Goal: Information Seeking & Learning: Find specific page/section

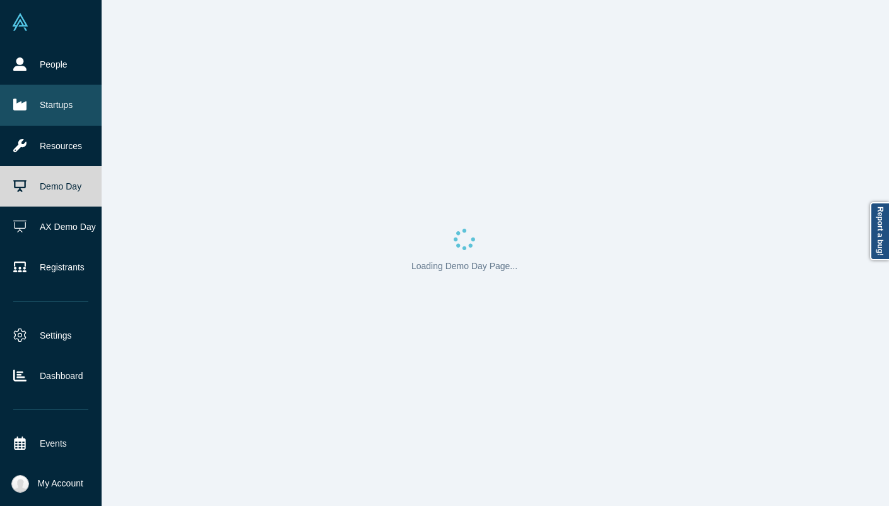
click at [30, 109] on link "Startups" at bounding box center [51, 105] width 102 height 40
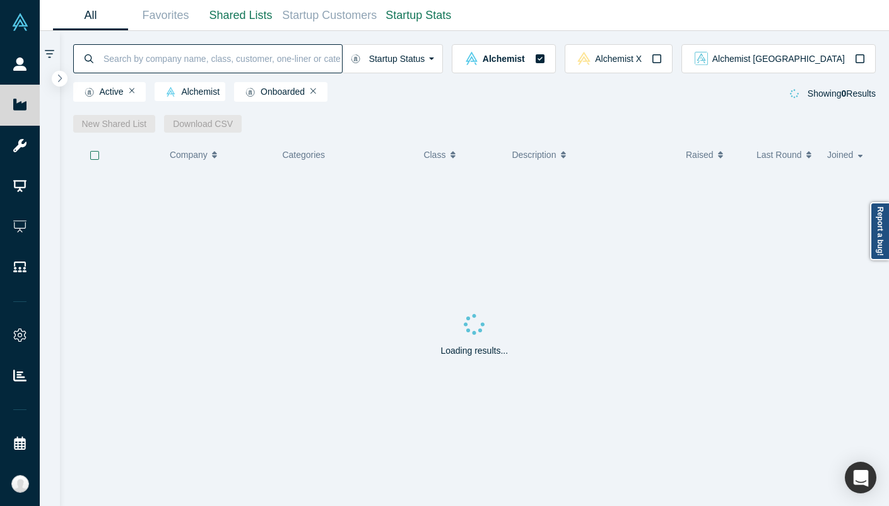
click at [210, 58] on input at bounding box center [222, 59] width 240 height 30
type input "zeehub"
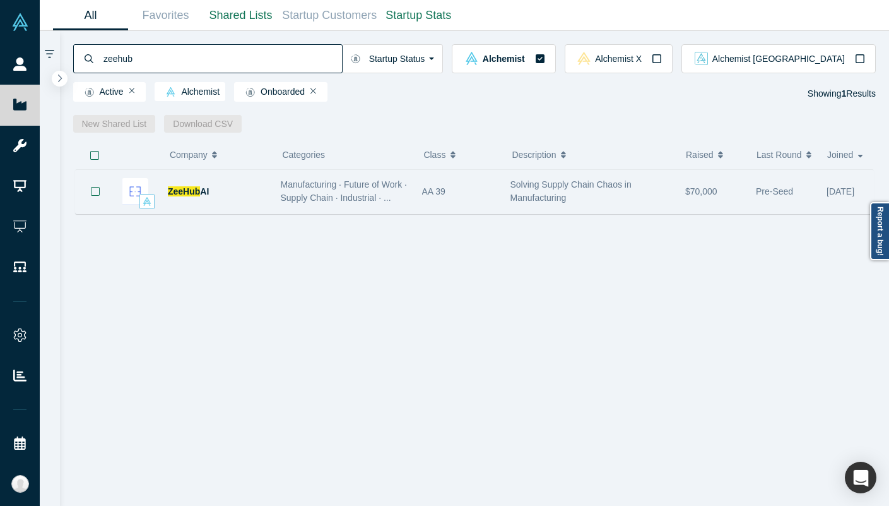
click at [289, 185] on span "Manufacturing · Future of Work · Supply Chain · Industrial · ..." at bounding box center [344, 190] width 127 height 23
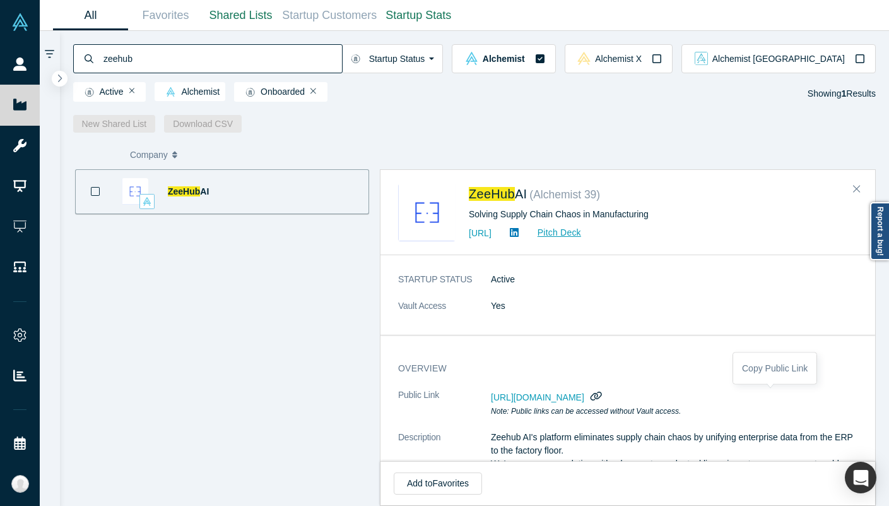
click at [602, 395] on icon "button" at bounding box center [596, 395] width 11 height 9
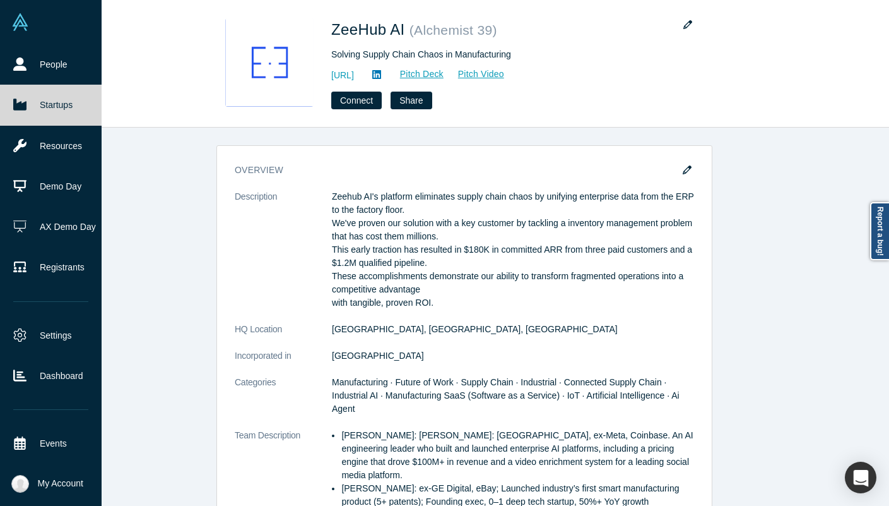
click at [38, 104] on link "Startups" at bounding box center [51, 105] width 102 height 40
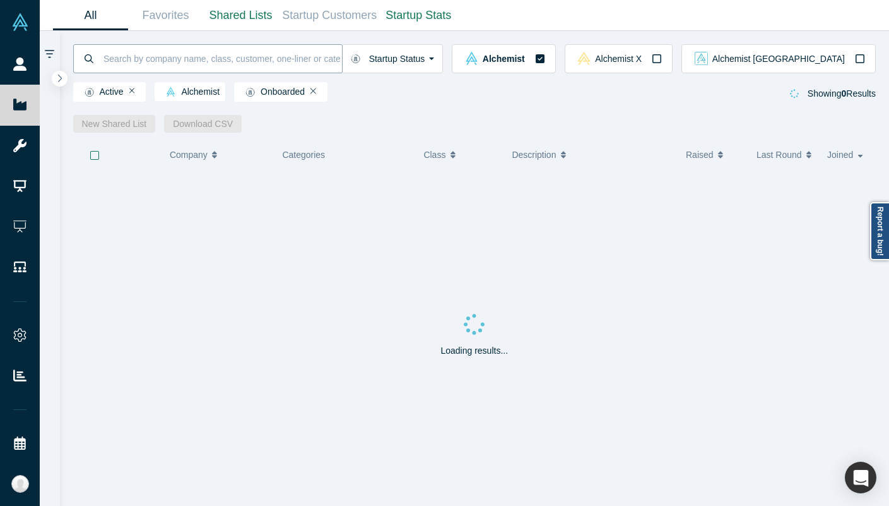
click at [235, 58] on input at bounding box center [222, 59] width 240 height 30
type input "mantis"
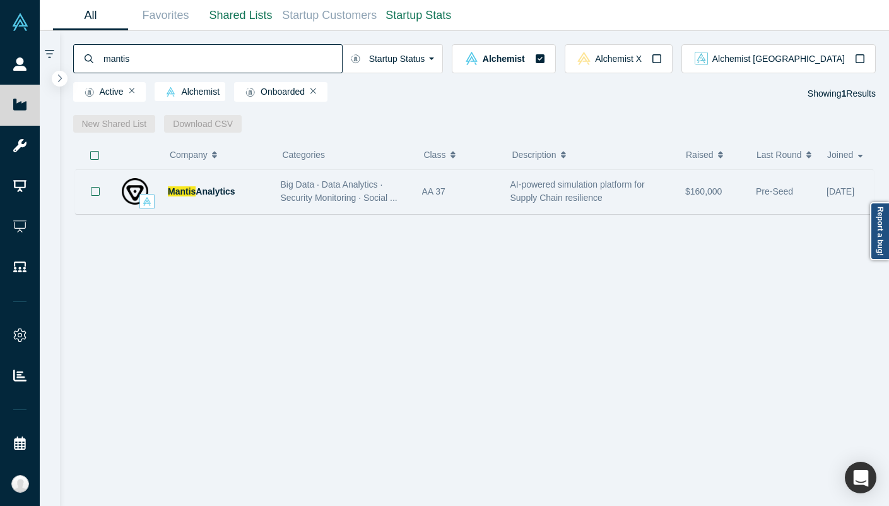
click at [297, 188] on span "Big Data · Data Analytics · Security Monitoring · Social ..." at bounding box center [339, 190] width 117 height 23
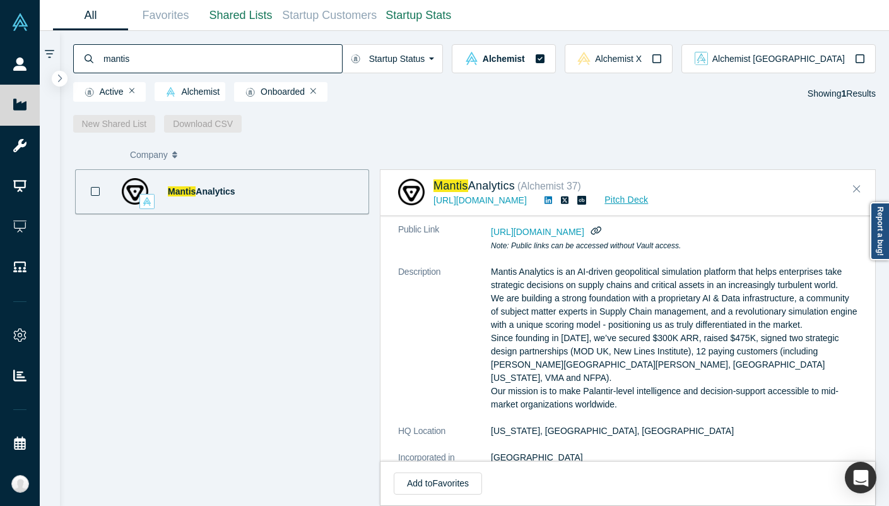
scroll to position [109, 0]
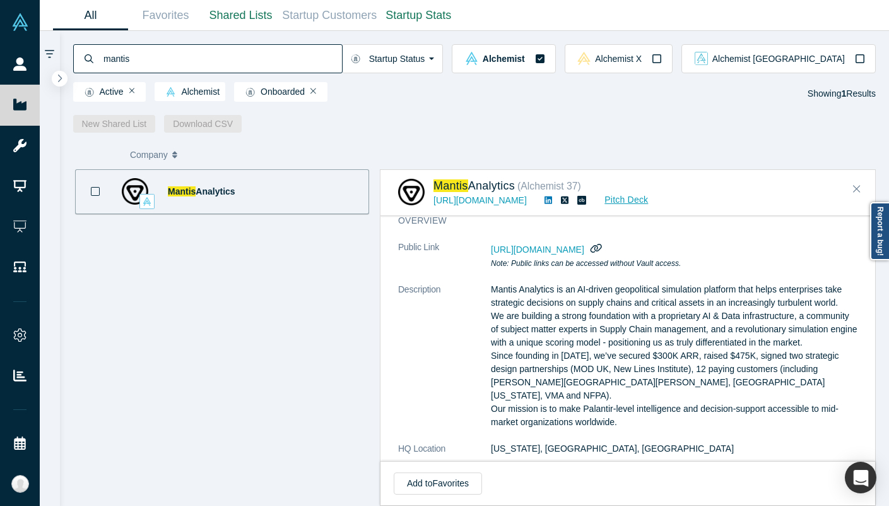
click at [602, 246] on icon "button" at bounding box center [596, 248] width 11 height 9
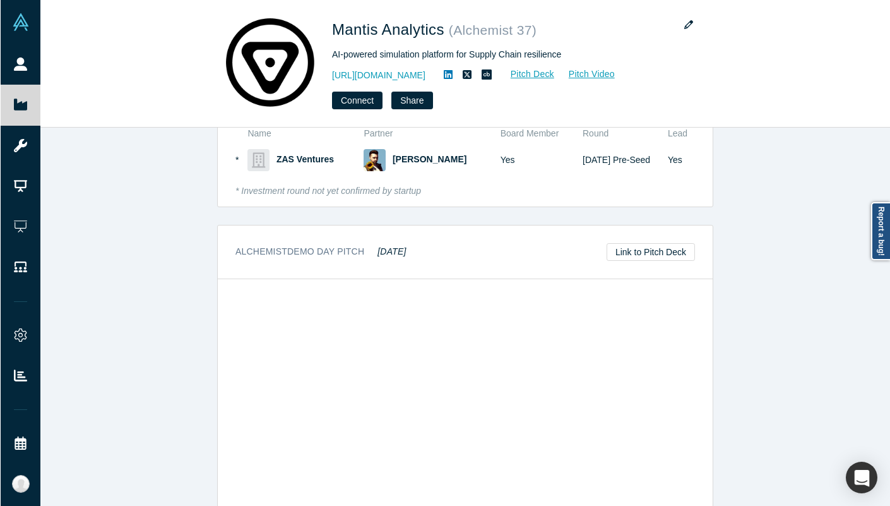
scroll to position [1169, 0]
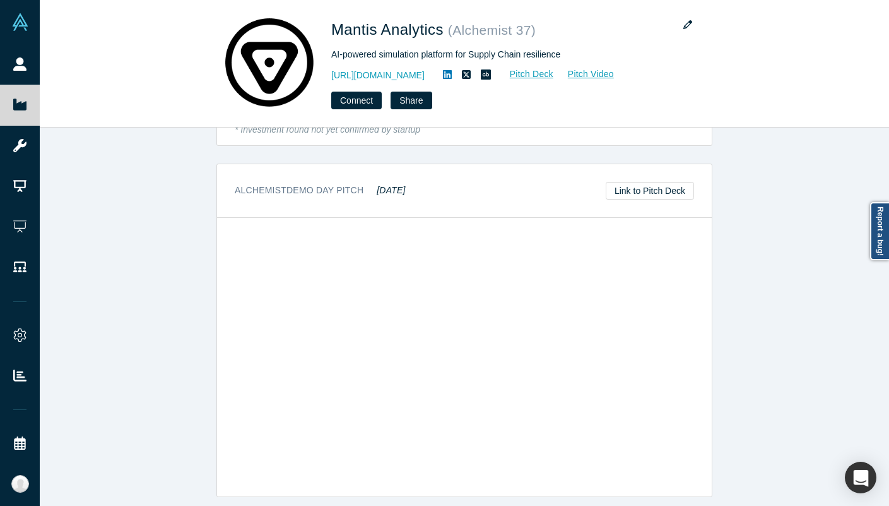
click at [391, 185] on em "[DATE]" at bounding box center [391, 190] width 28 height 10
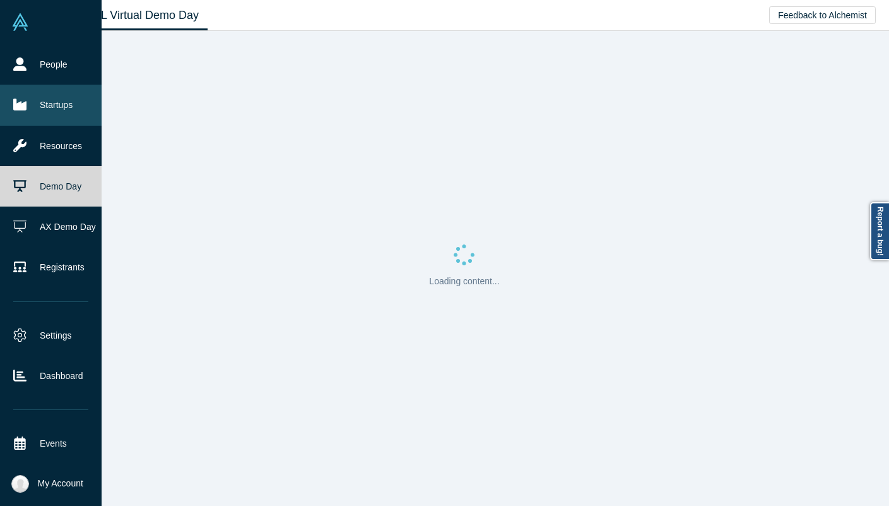
click at [35, 93] on link "Startups" at bounding box center [51, 105] width 102 height 40
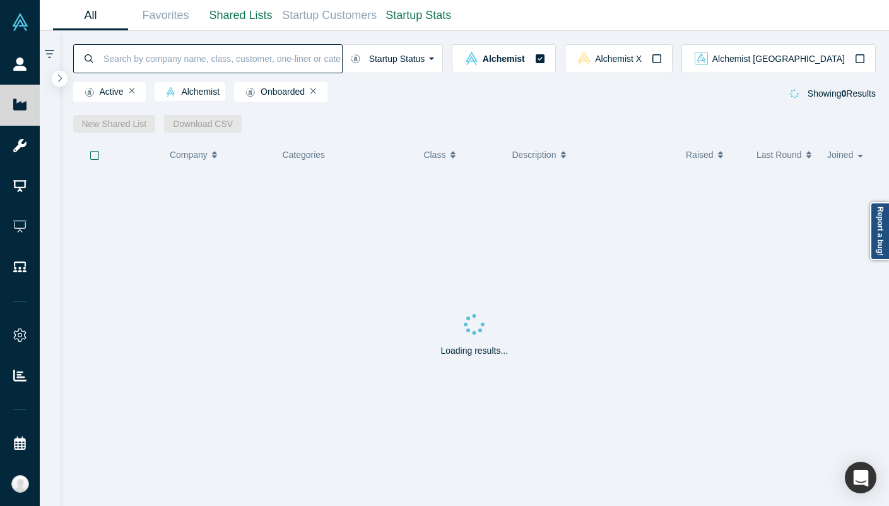
click at [342, 49] on input at bounding box center [222, 59] width 240 height 30
type input "diffender"
